Goal: Communication & Community: Participate in discussion

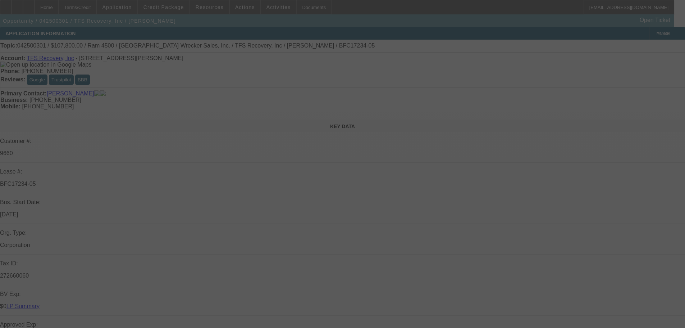
select select "0"
select select "6"
select select "0"
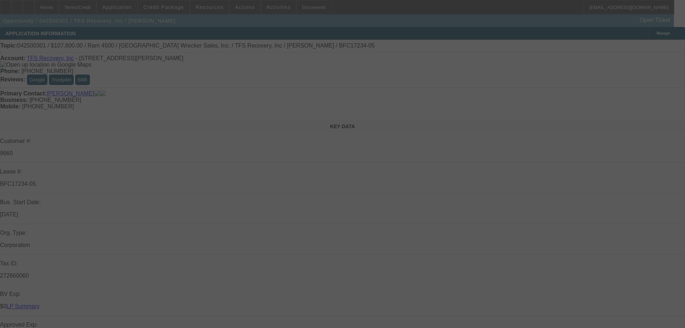
select select "0"
select select "3"
select select "0"
select select "6"
select select "0"
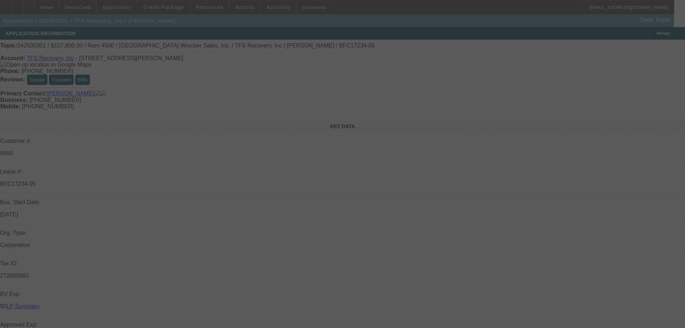
select select "0"
select select "3"
select select "0"
select select "6"
select select "0"
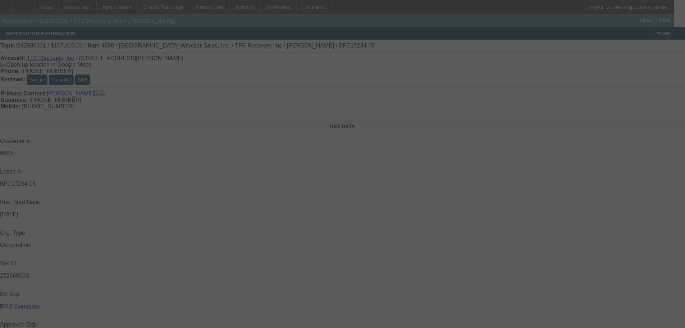
select select "2"
select select "0"
select select "6"
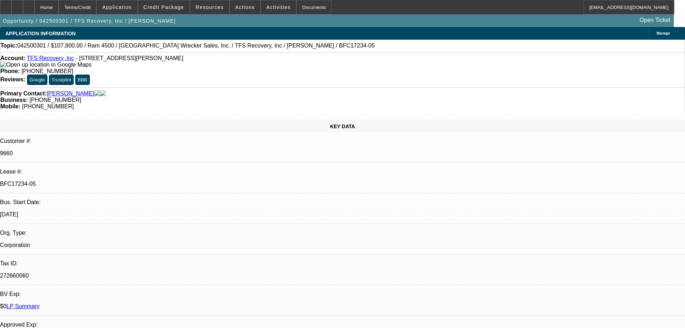
scroll to position [288, 0]
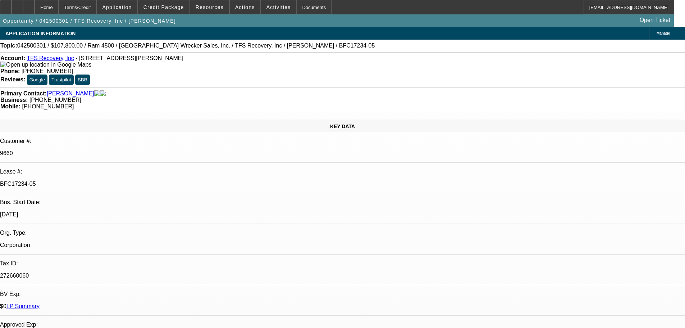
scroll to position [144, 0]
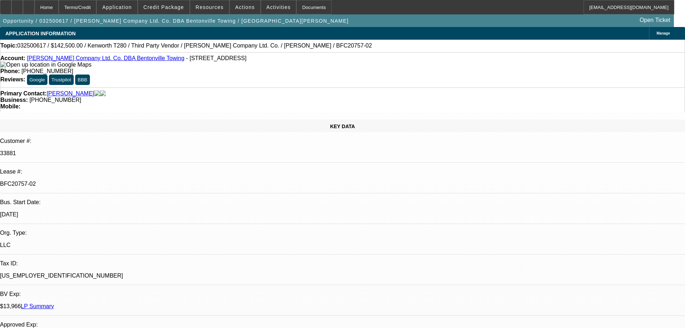
select select "0"
select select "3"
select select "0.1"
select select "4"
select select "0"
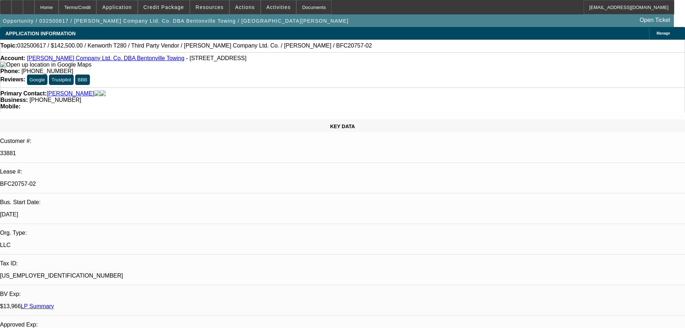
select select "3"
select select "0.1"
select select "4"
select select "0"
select select "3"
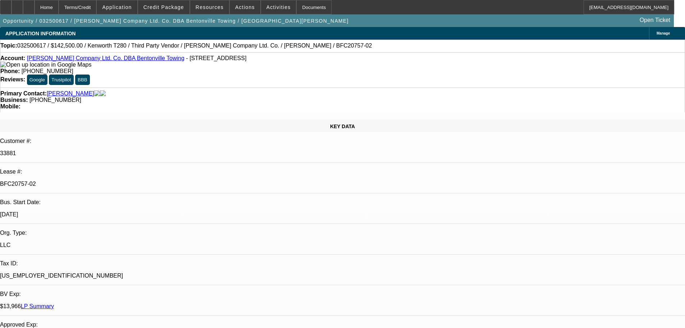
select select "0.1"
select select "4"
select select "0"
select select "3"
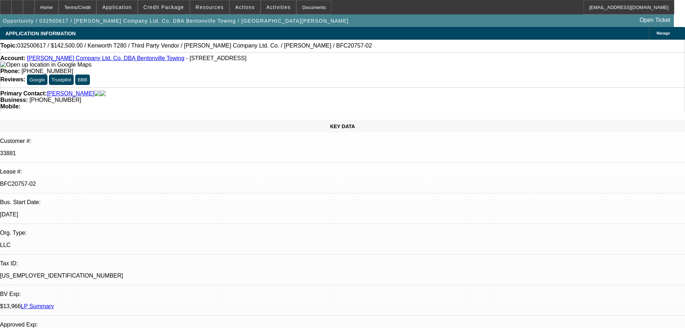
select select "0.1"
select select "4"
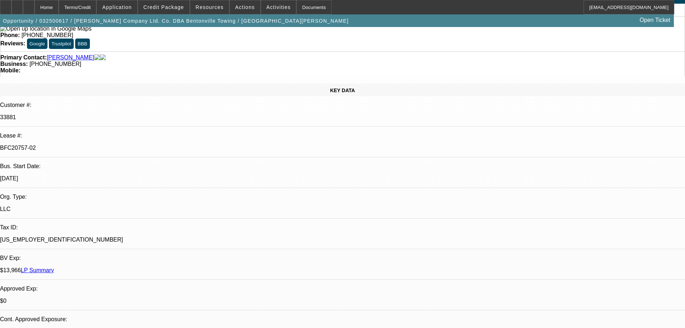
scroll to position [0, 0]
